Goal: Task Accomplishment & Management: Manage account settings

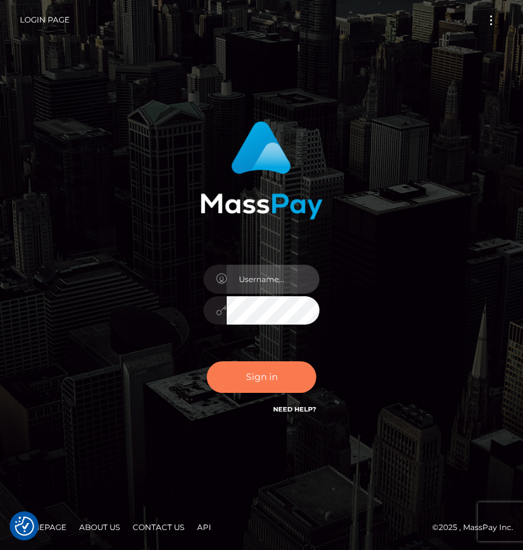
type input "maddie.whop"
click at [256, 367] on button "Sign in" at bounding box center [261, 377] width 109 height 32
type input "maddie.whop"
click at [256, 367] on button "Sign in" at bounding box center [261, 377] width 109 height 32
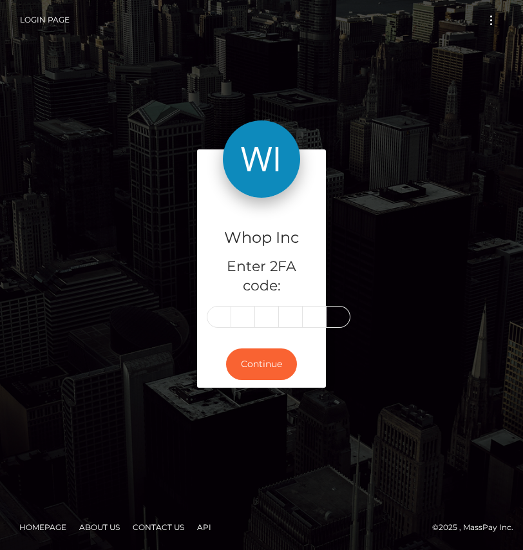
click at [220, 318] on input "text" at bounding box center [219, 317] width 24 height 22
type input "7"
type input "2"
type input "5"
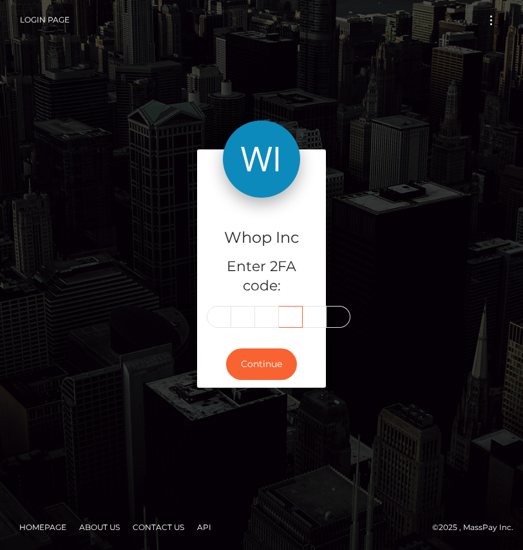
scroll to position [0, 0]
type input "5"
type input "7"
type input "8"
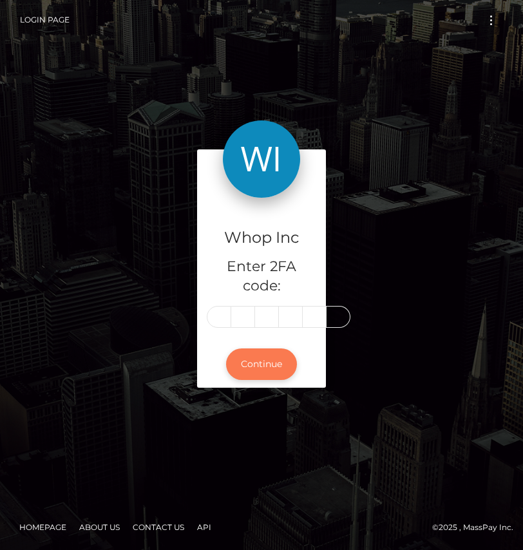
scroll to position [0, 0]
click at [260, 377] on button "Continue" at bounding box center [261, 364] width 71 height 32
click at [219, 302] on div "Whop Inc Enter 2FA code: 7 2 5 5 7 8 725578" at bounding box center [261, 269] width 129 height 143
click at [214, 308] on input "7" at bounding box center [219, 317] width 24 height 22
click at [214, 313] on input "7" at bounding box center [219, 317] width 24 height 22
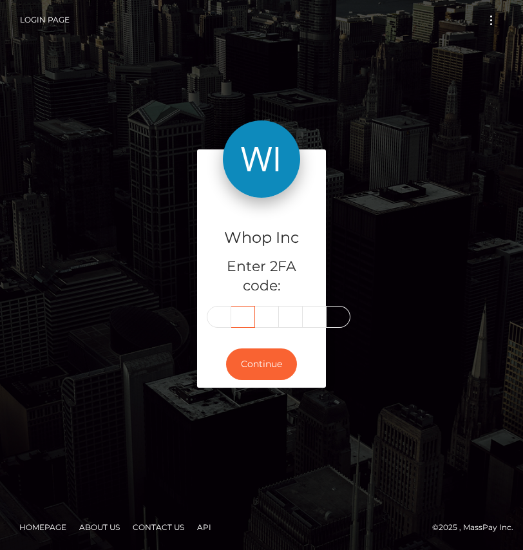
type input "5"
click at [266, 370] on button "Continue" at bounding box center [261, 364] width 71 height 32
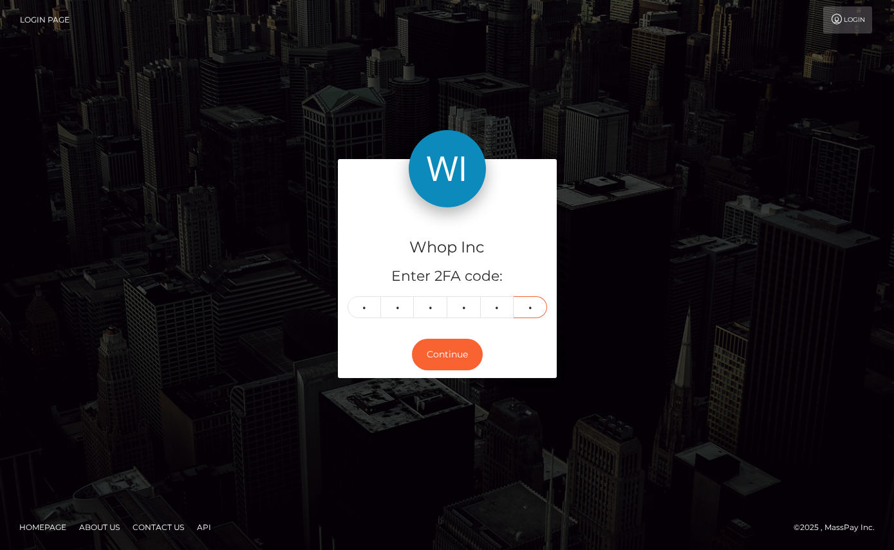
click at [522, 304] on input "8" at bounding box center [530, 307] width 33 height 22
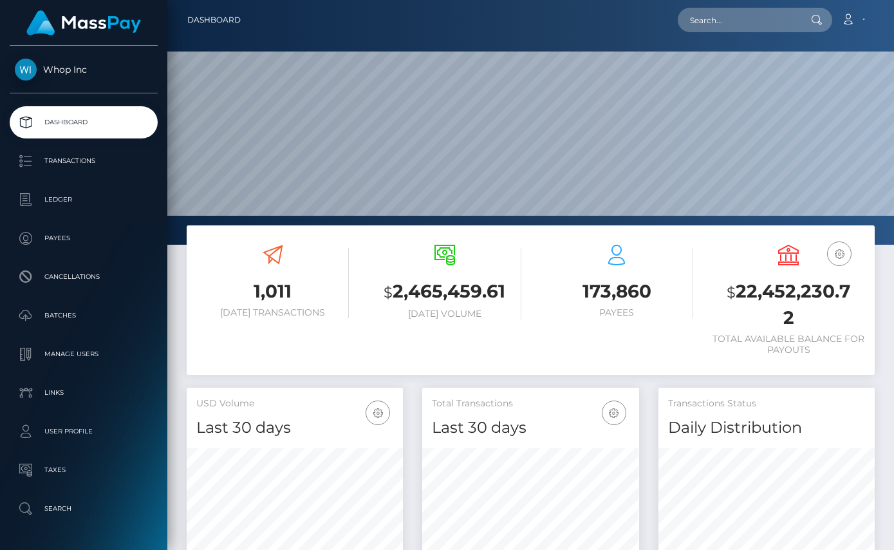
scroll to position [228, 216]
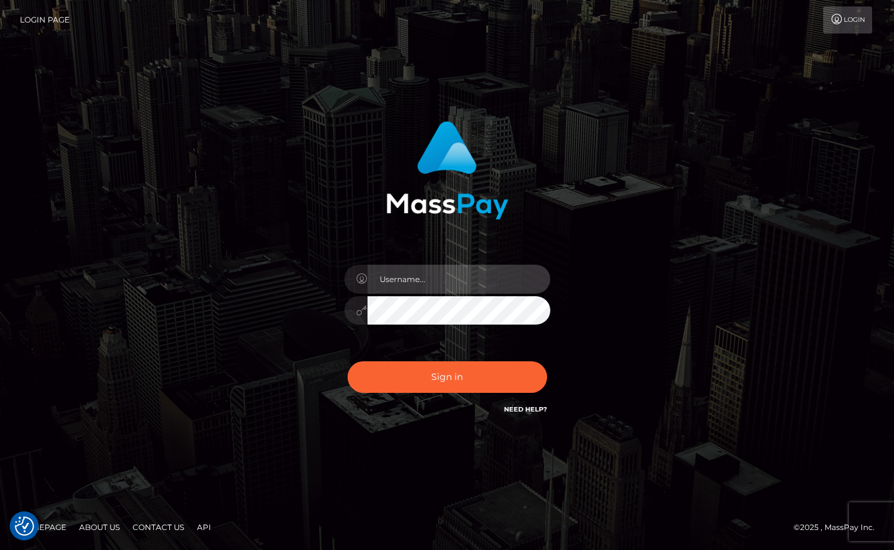
type input "maddie.whop"
